Goal: Find specific page/section: Find specific page/section

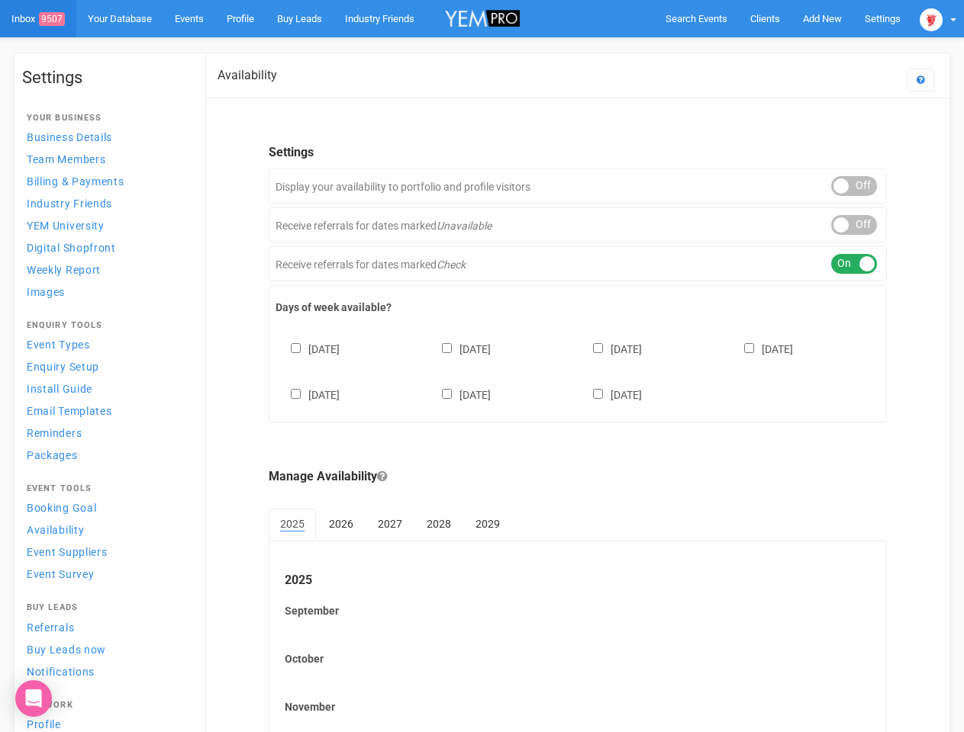
click at [481, 366] on div "[DATE] [DATE] [DATE] [DATE] [DATE] [DATE] [DATE]" at bounding box center [577, 365] width 604 height 92
click at [696, 18] on span "Search Events" at bounding box center [696, 18] width 62 height 11
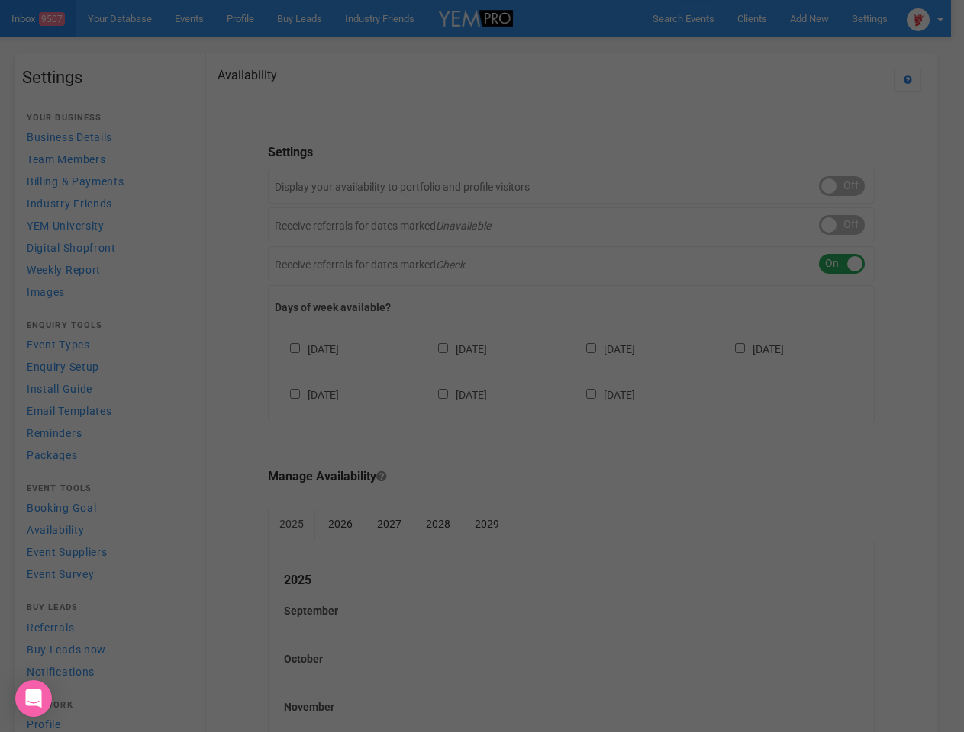
click at [822, 18] on div at bounding box center [482, 366] width 964 height 732
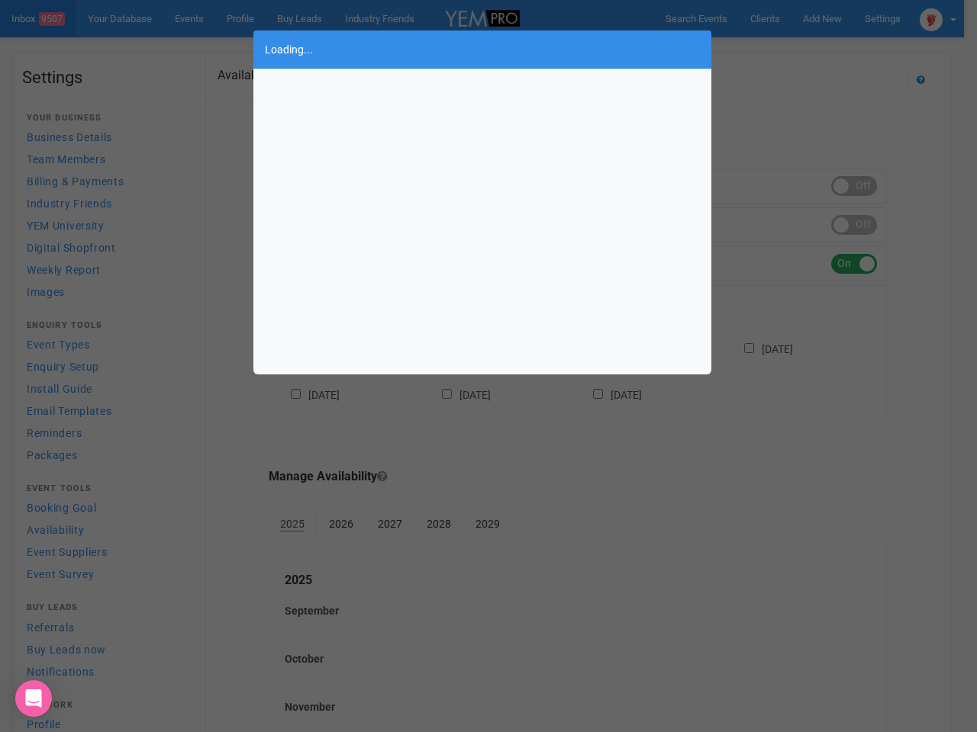
click at [787, 49] on div "Loading..." at bounding box center [488, 366] width 977 height 732
click at [938, 18] on div "Loading..." at bounding box center [488, 366] width 977 height 732
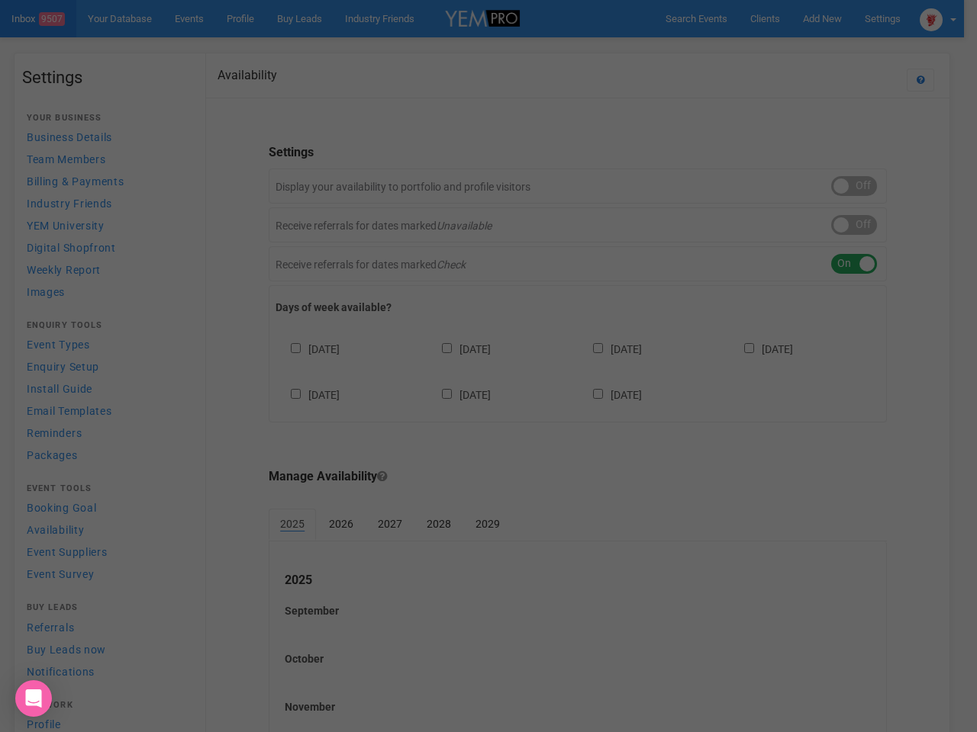
click at [854, 186] on div "Loading..." at bounding box center [488, 366] width 977 height 732
click at [854, 225] on div "Loading..." at bounding box center [488, 366] width 977 height 732
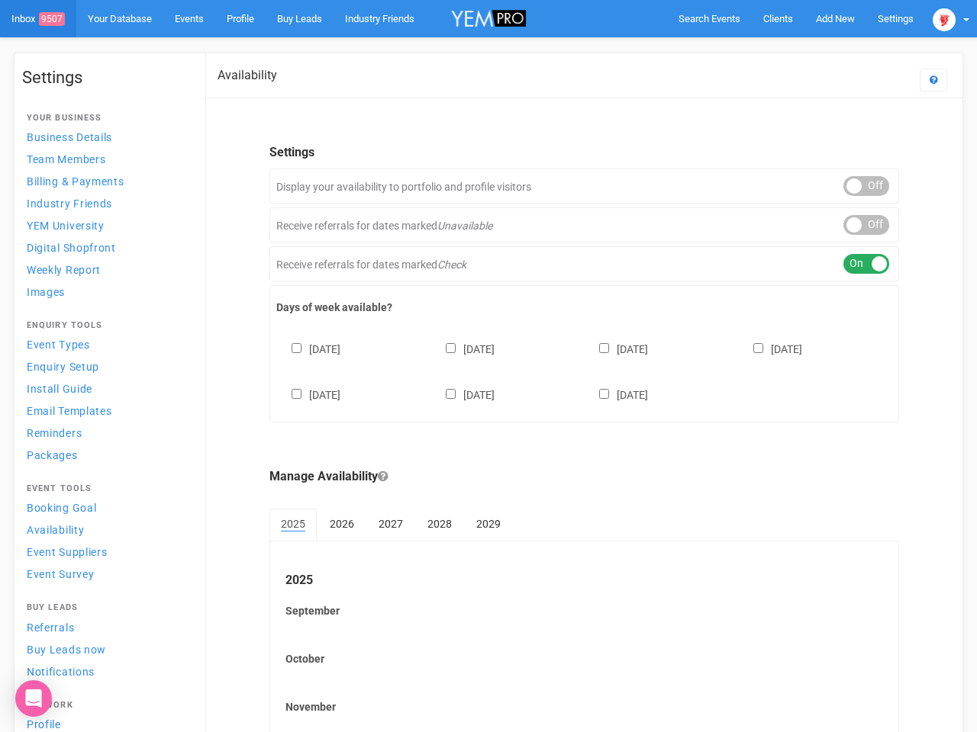
click at [854, 264] on div "ON OFF" at bounding box center [866, 264] width 46 height 20
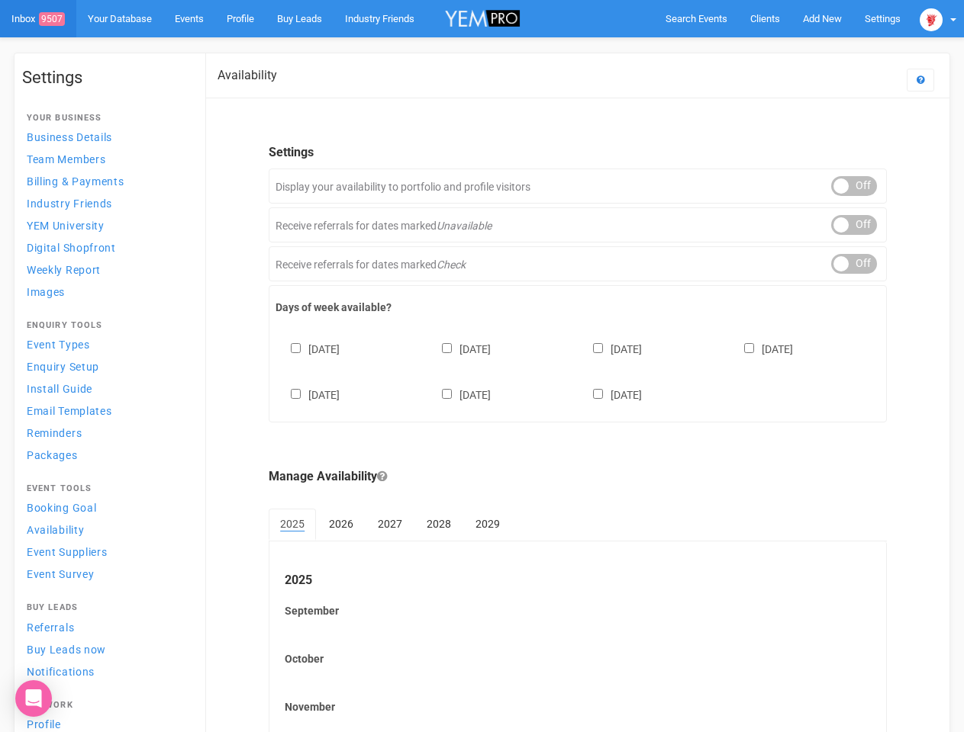
click at [578, 370] on div "[DATE] [DATE] [DATE] [DATE] [DATE] [DATE] [DATE]" at bounding box center [577, 365] width 604 height 92
